Goal: Task Accomplishment & Management: Manage account settings

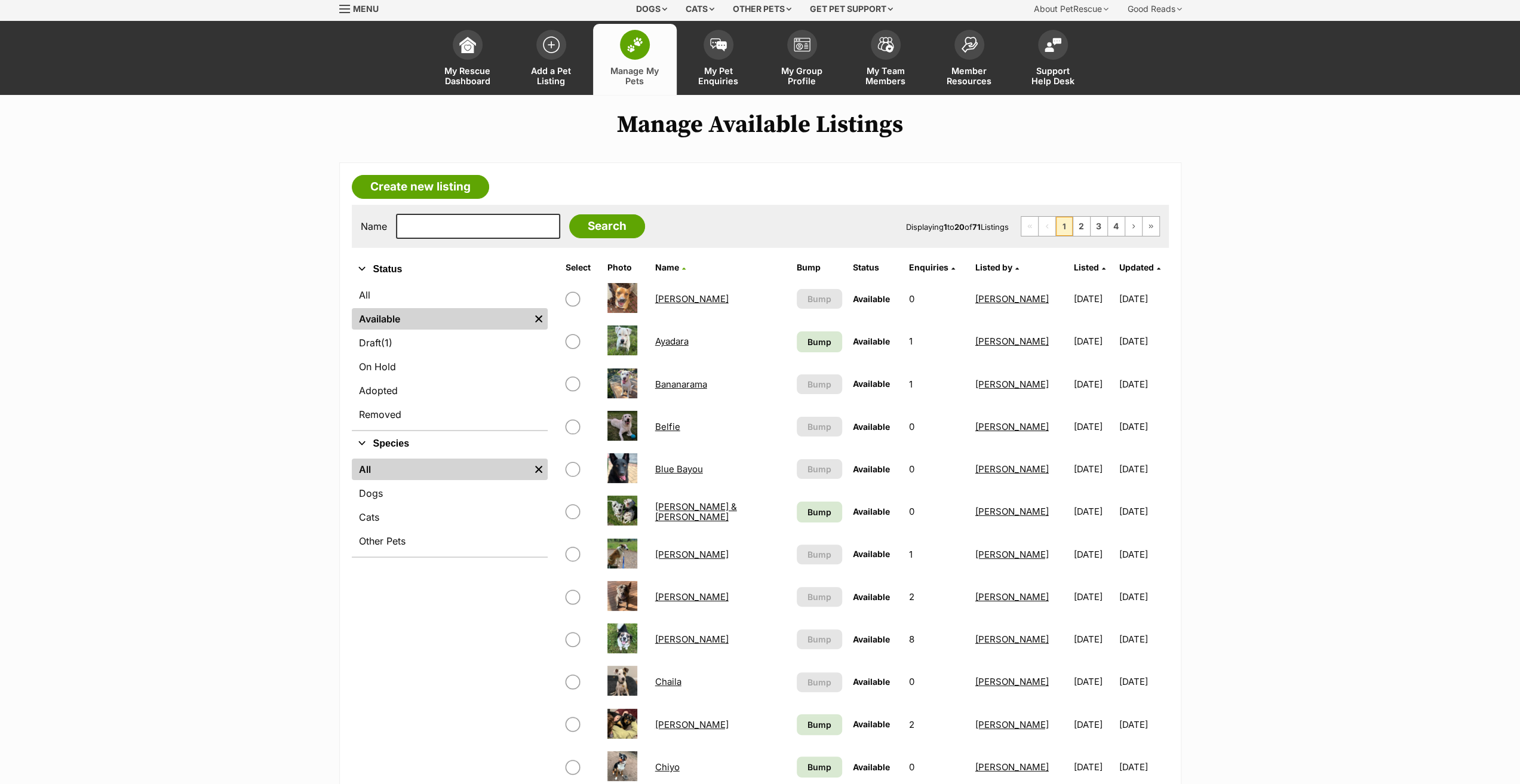
scroll to position [60, 0]
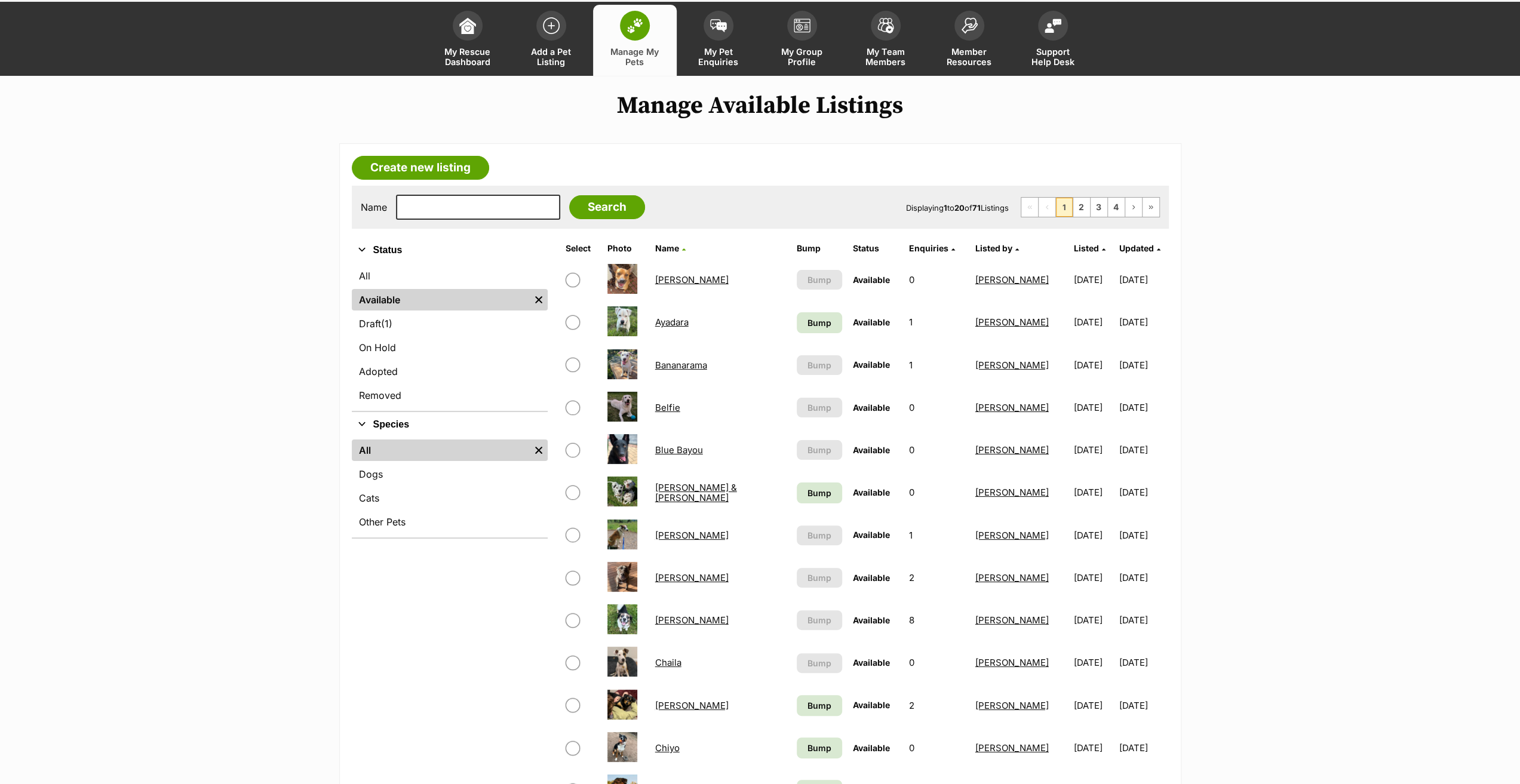
click at [675, 363] on link "Bananarama" at bounding box center [681, 366] width 52 height 12
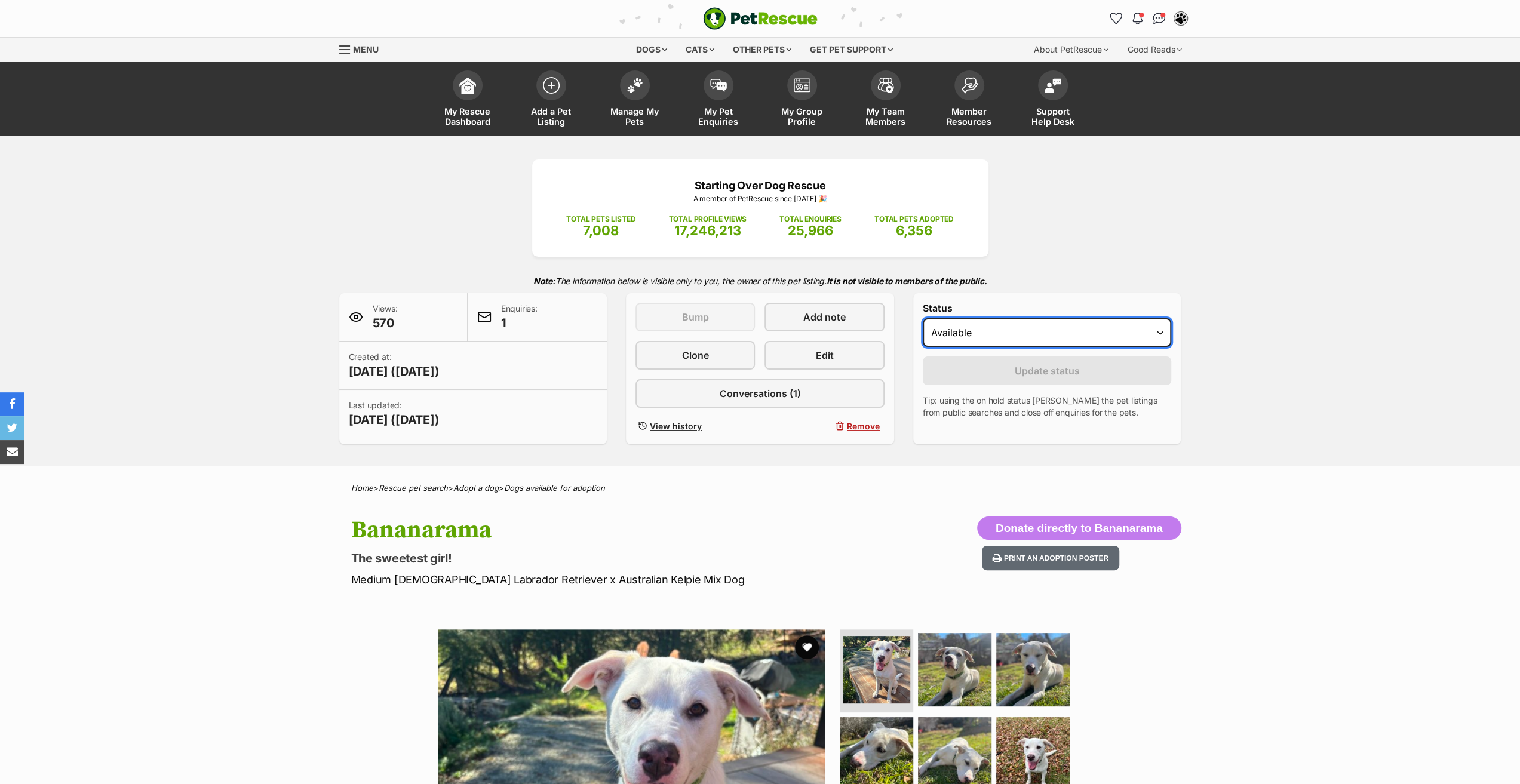
click at [1039, 340] on select "Draft - not available as listing has enquires Available On hold Adopted" at bounding box center [1047, 333] width 249 height 29
select select "on_hold"
click at [923, 318] on select "Draft - not available as listing has enquires Available On hold Adopted" at bounding box center [1047, 333] width 249 height 29
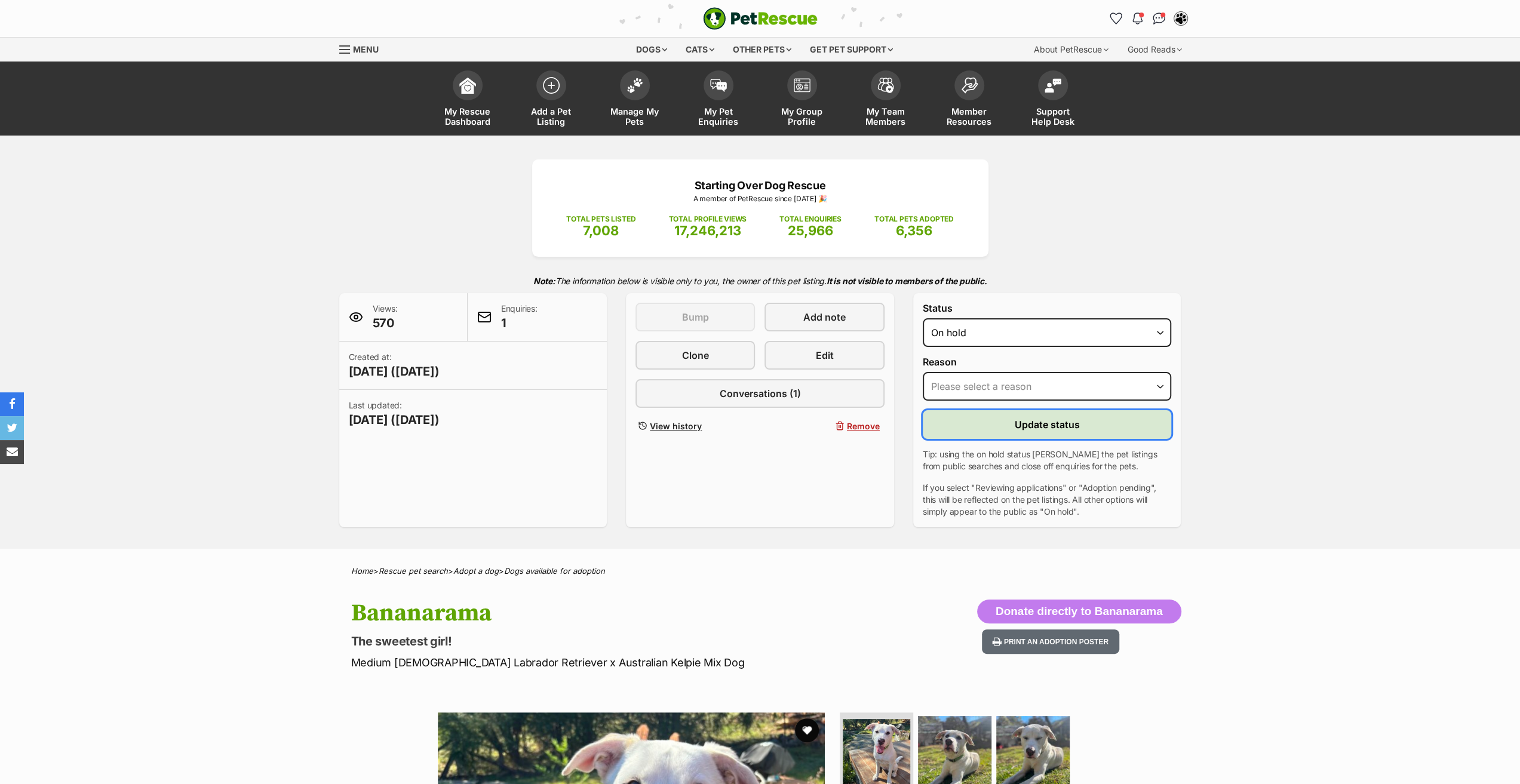
click at [987, 415] on button "Update status" at bounding box center [1047, 425] width 249 height 29
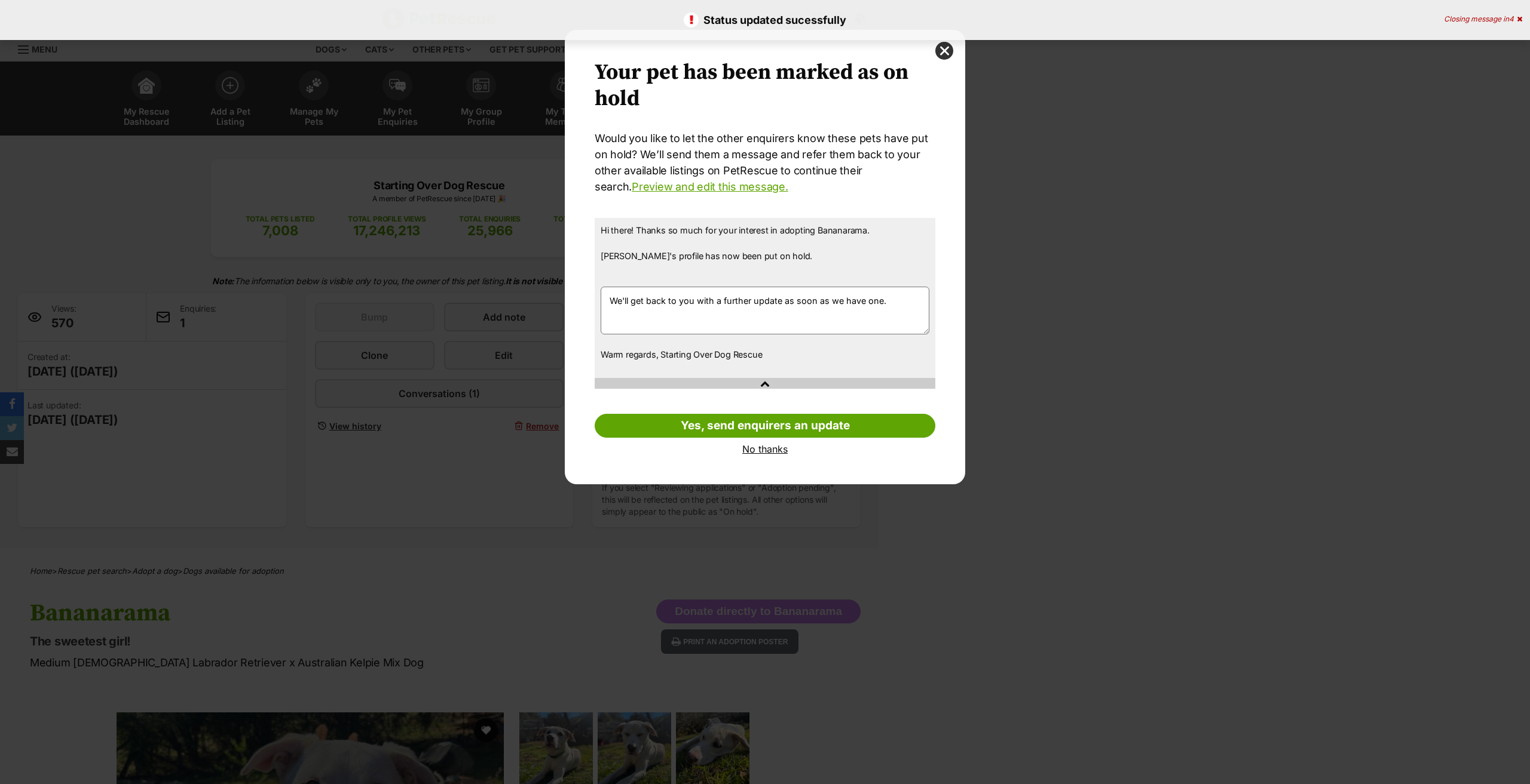
click at [771, 447] on link "No thanks" at bounding box center [764, 448] width 341 height 11
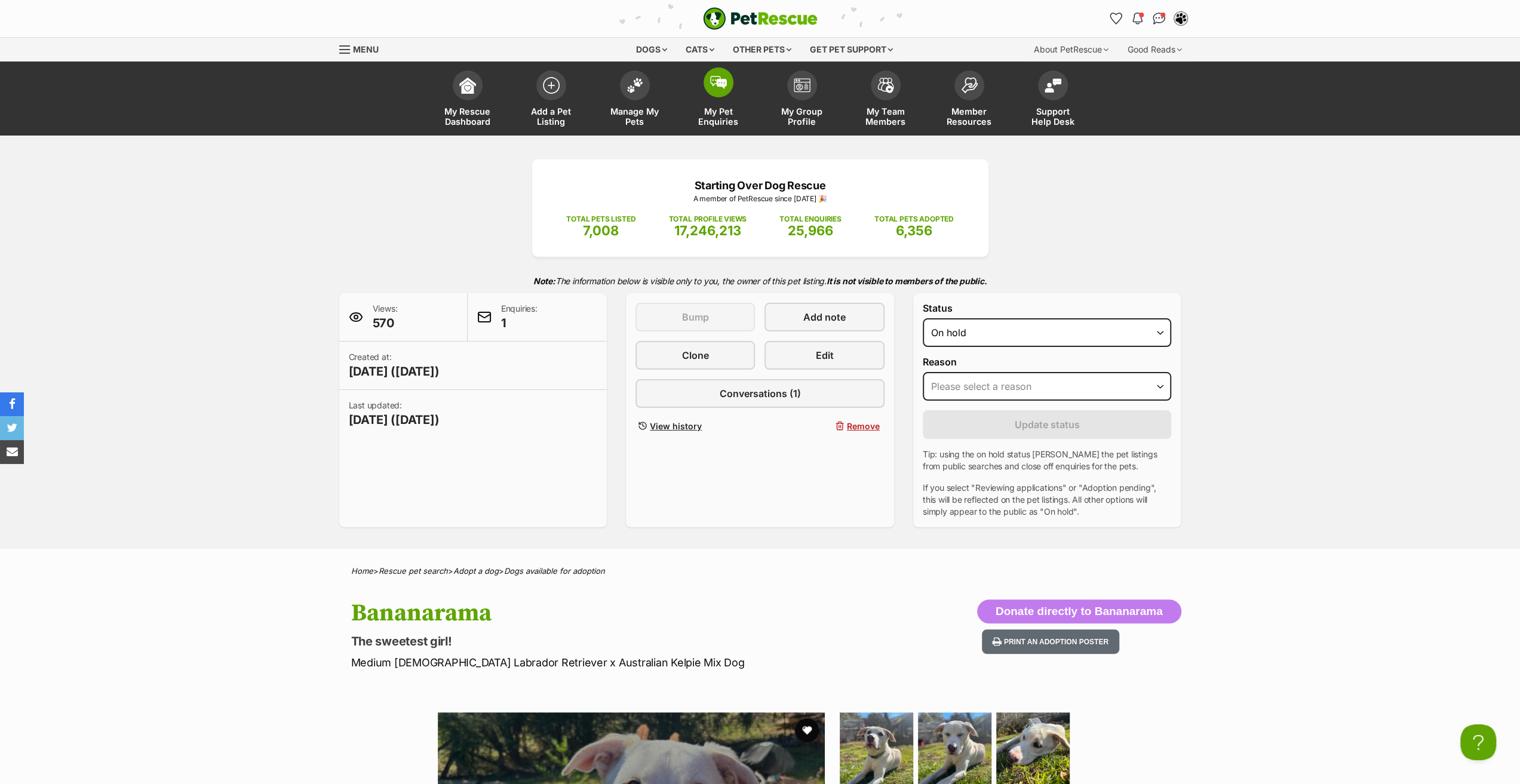
click at [734, 103] on link "My Pet Enquiries" at bounding box center [718, 99] width 83 height 71
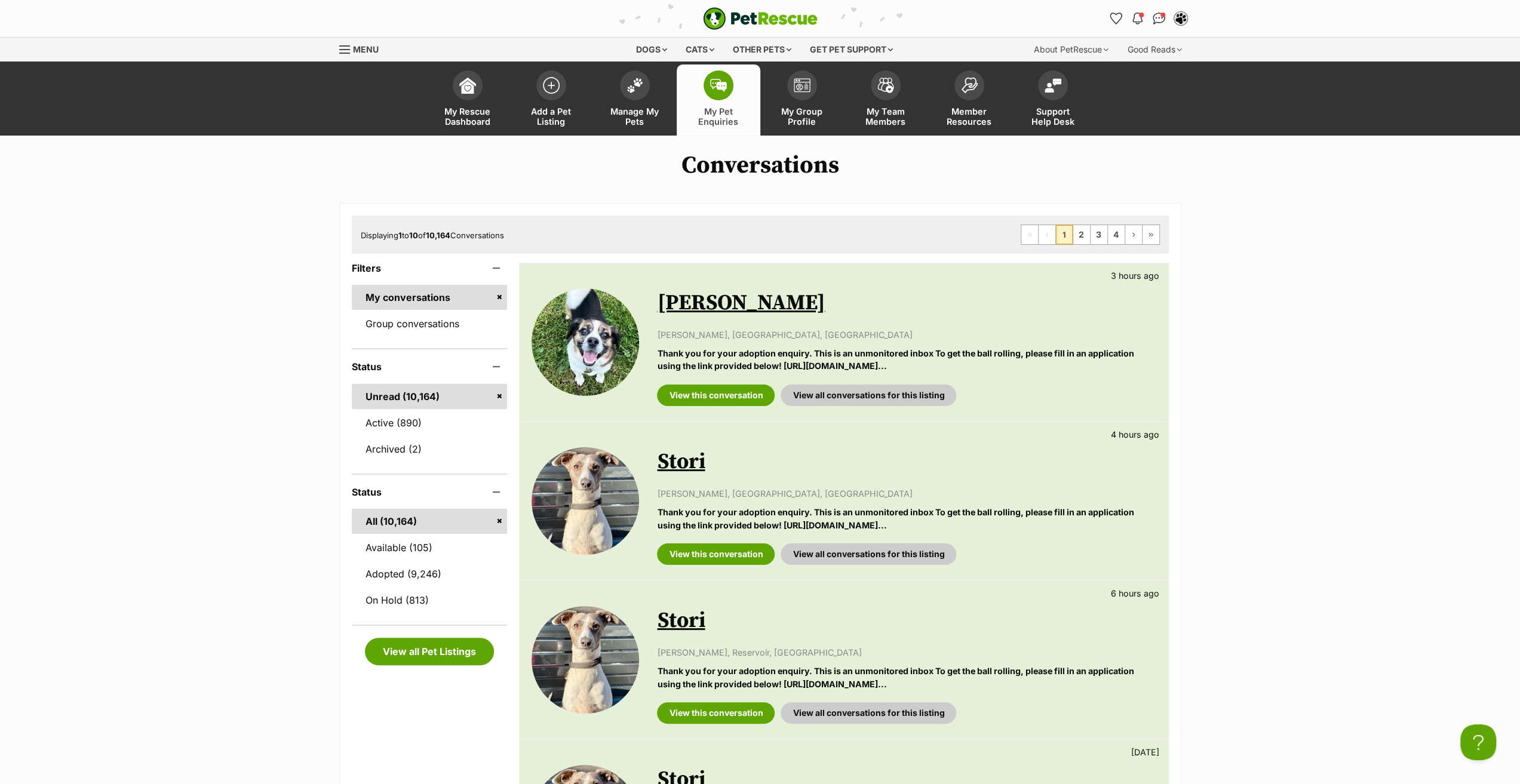
click at [686, 463] on link "Stori" at bounding box center [680, 462] width 48 height 27
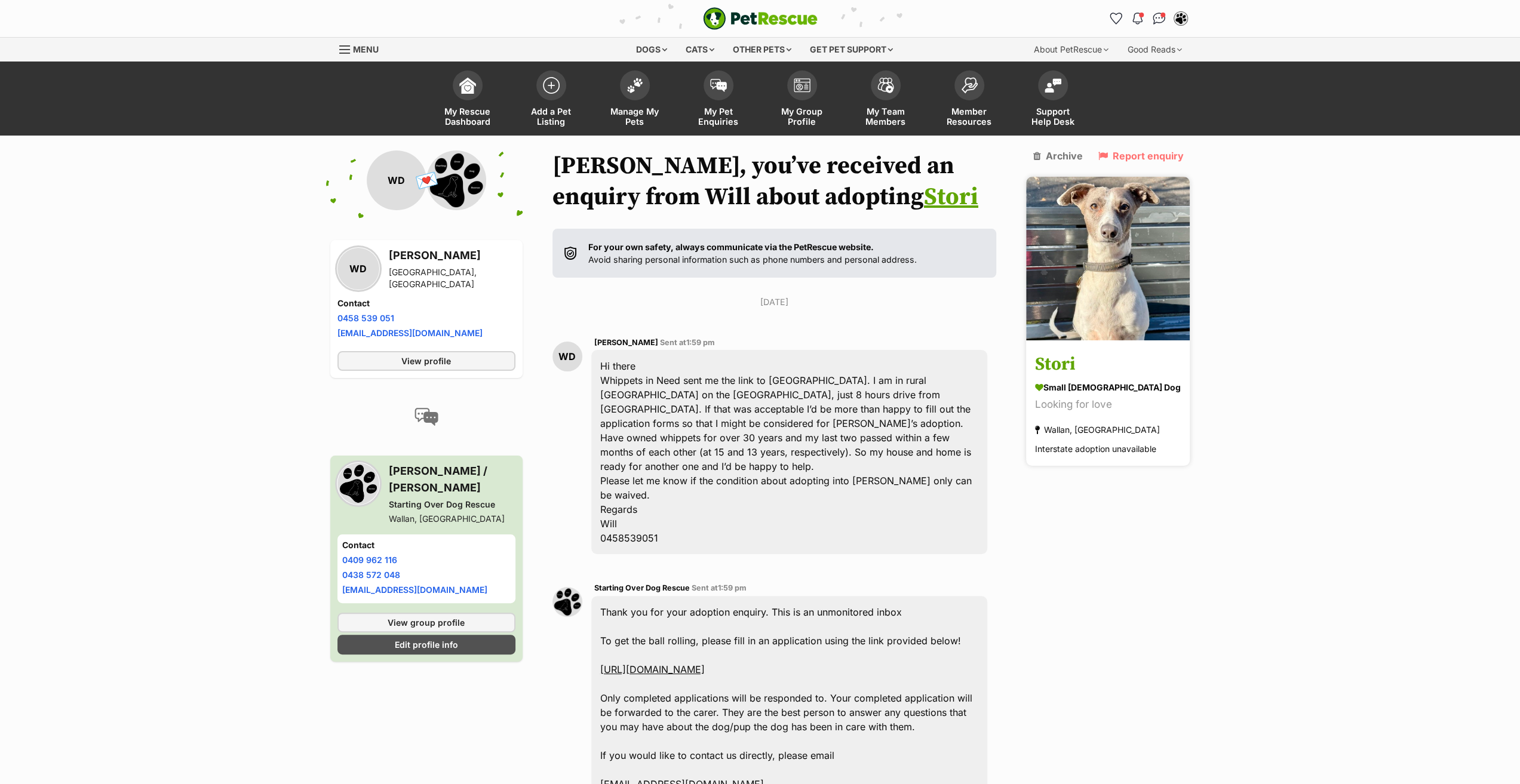
click at [1070, 352] on h3 "Stori" at bounding box center [1108, 366] width 146 height 27
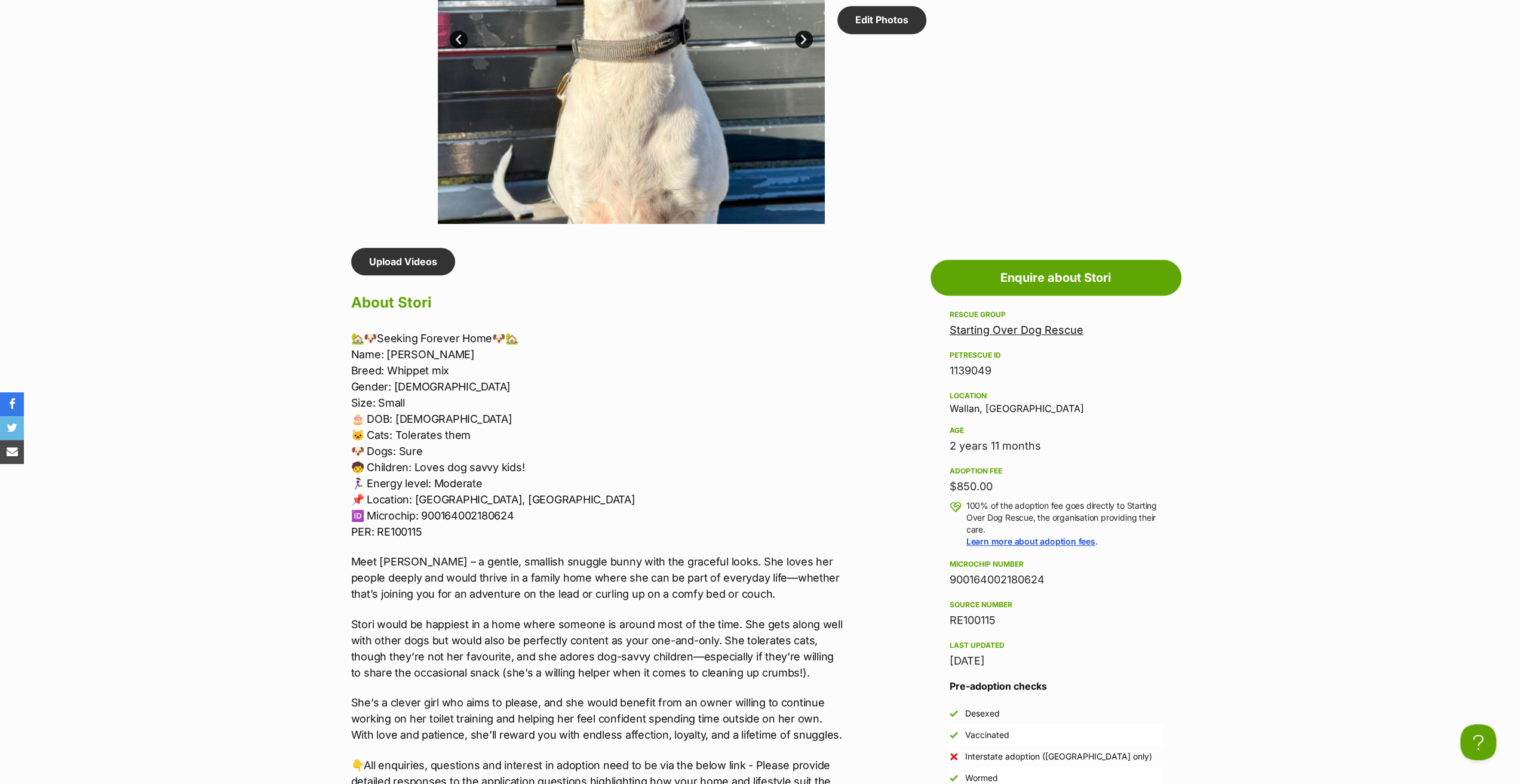
scroll to position [776, 0]
